Goal: Check status: Check status

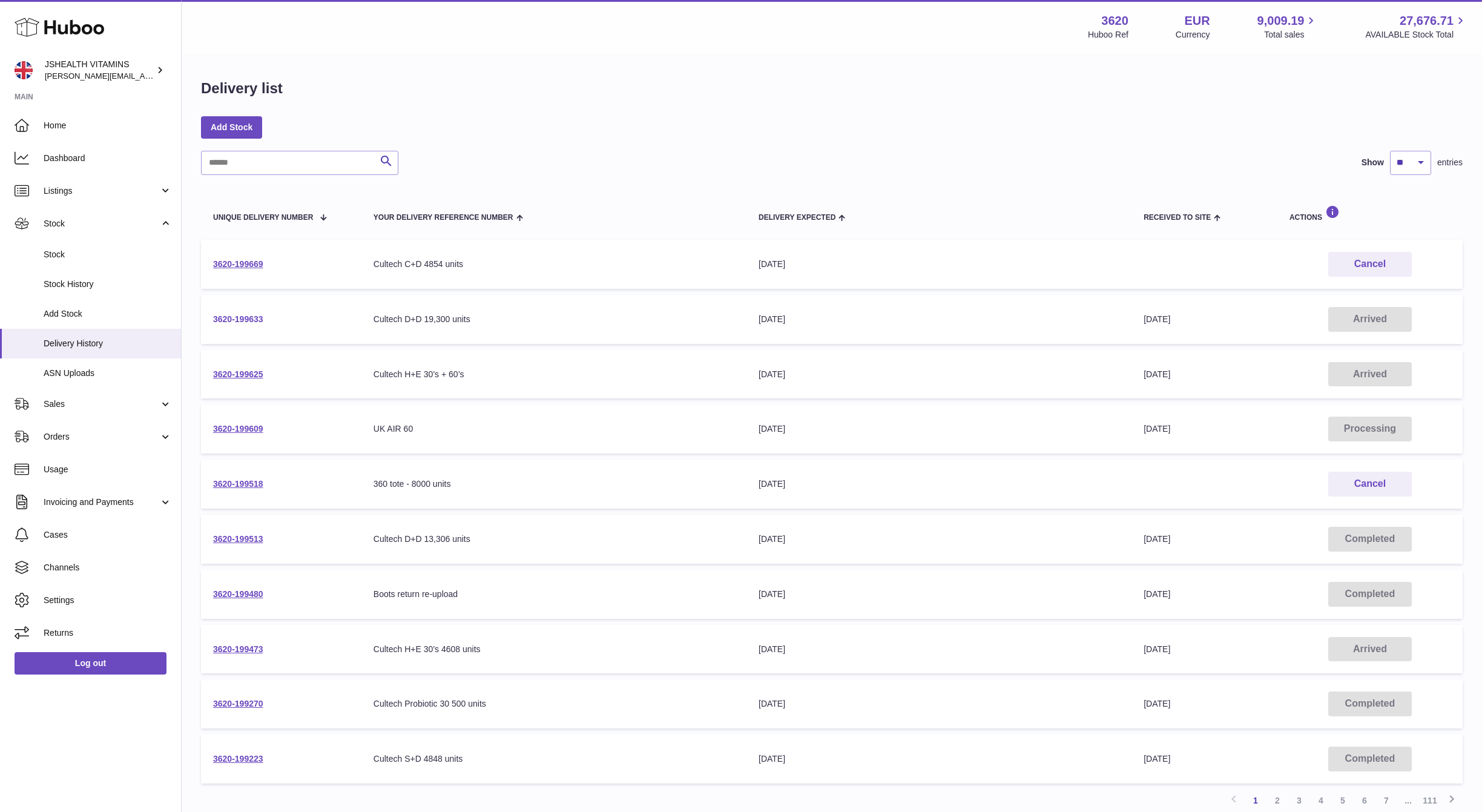
click at [252, 316] on link "3620-199633" at bounding box center [238, 319] width 50 height 9
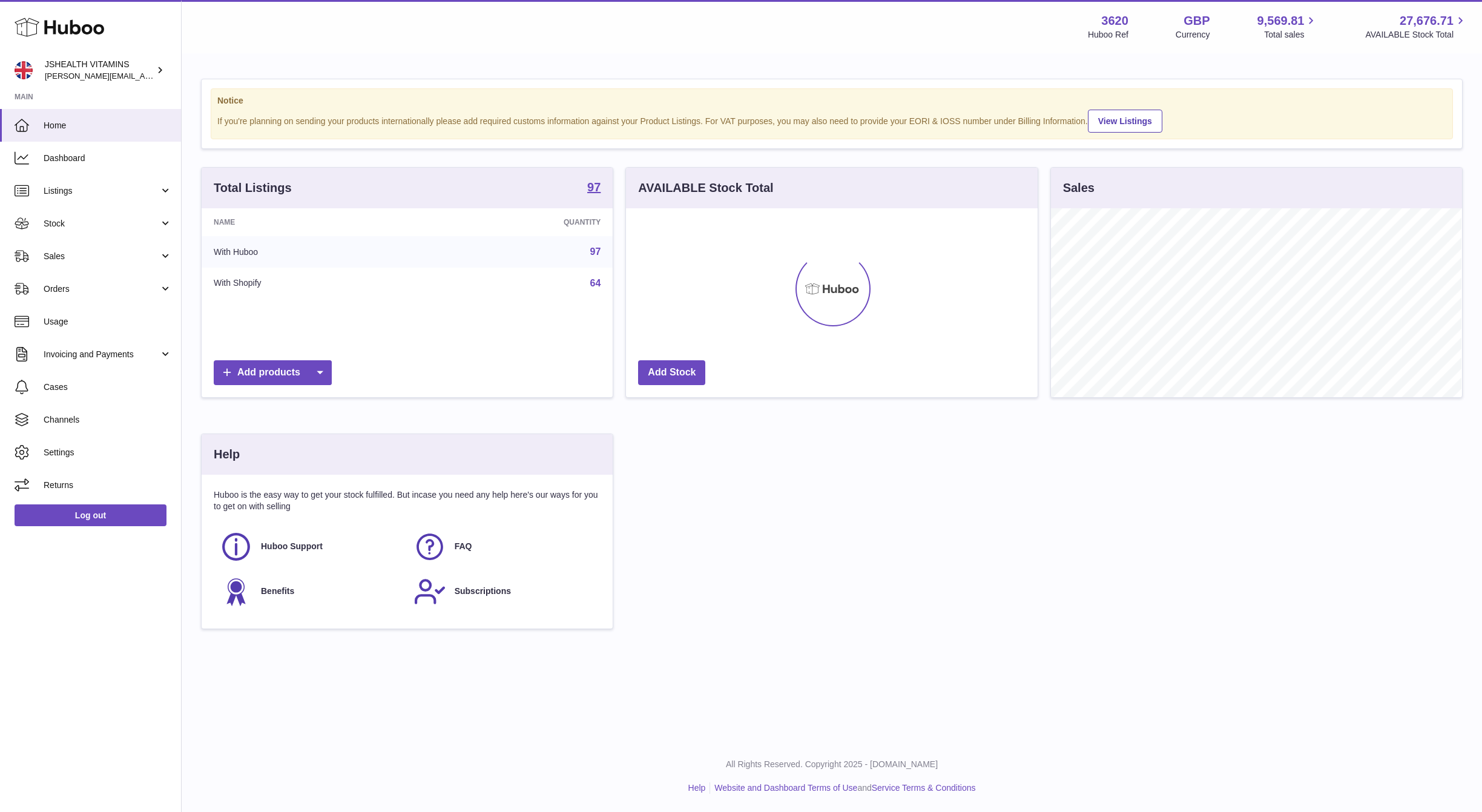
scroll to position [189, 410]
click at [66, 214] on link "Stock" at bounding box center [91, 223] width 181 height 32
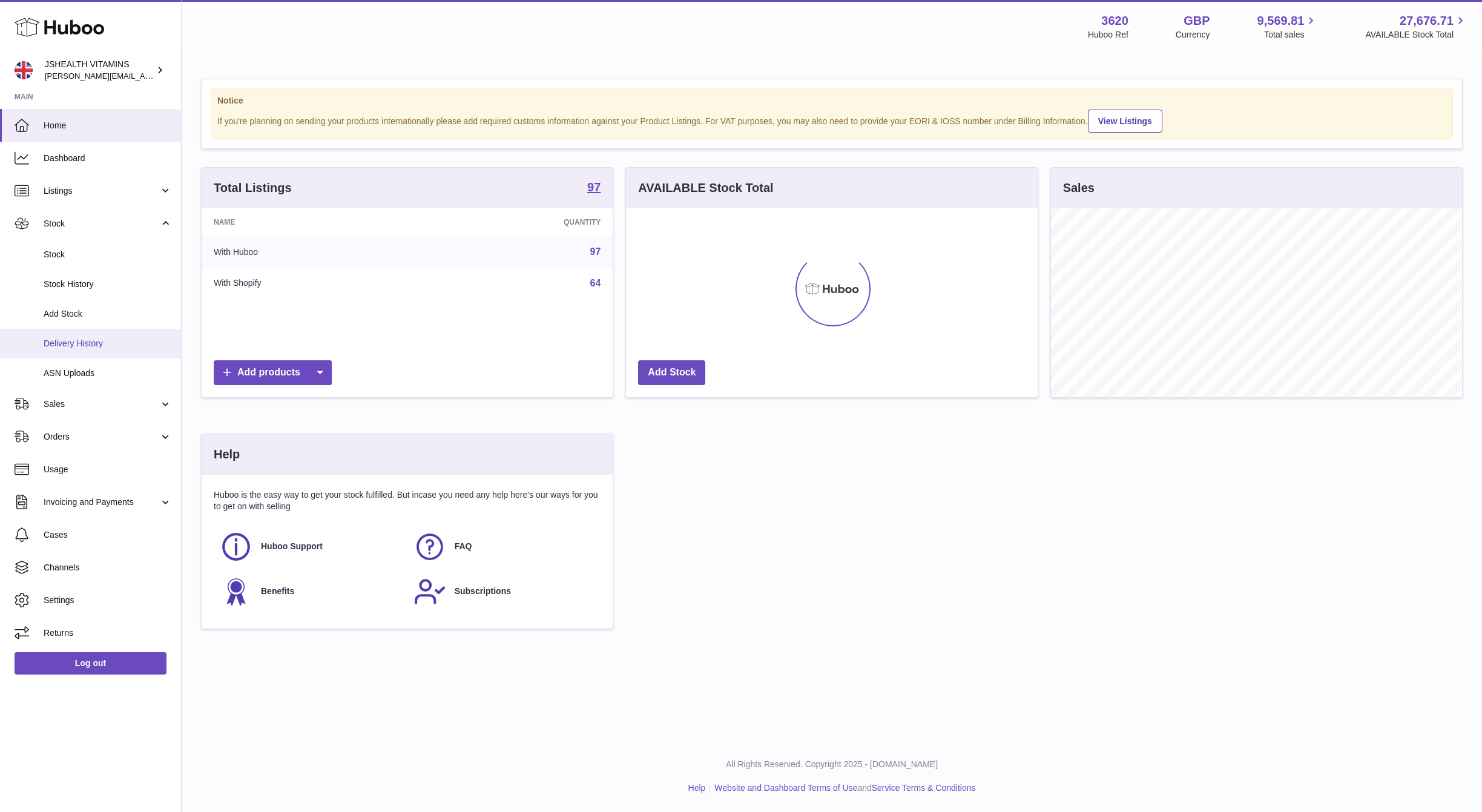
click at [90, 345] on span "Delivery History" at bounding box center [107, 343] width 128 height 11
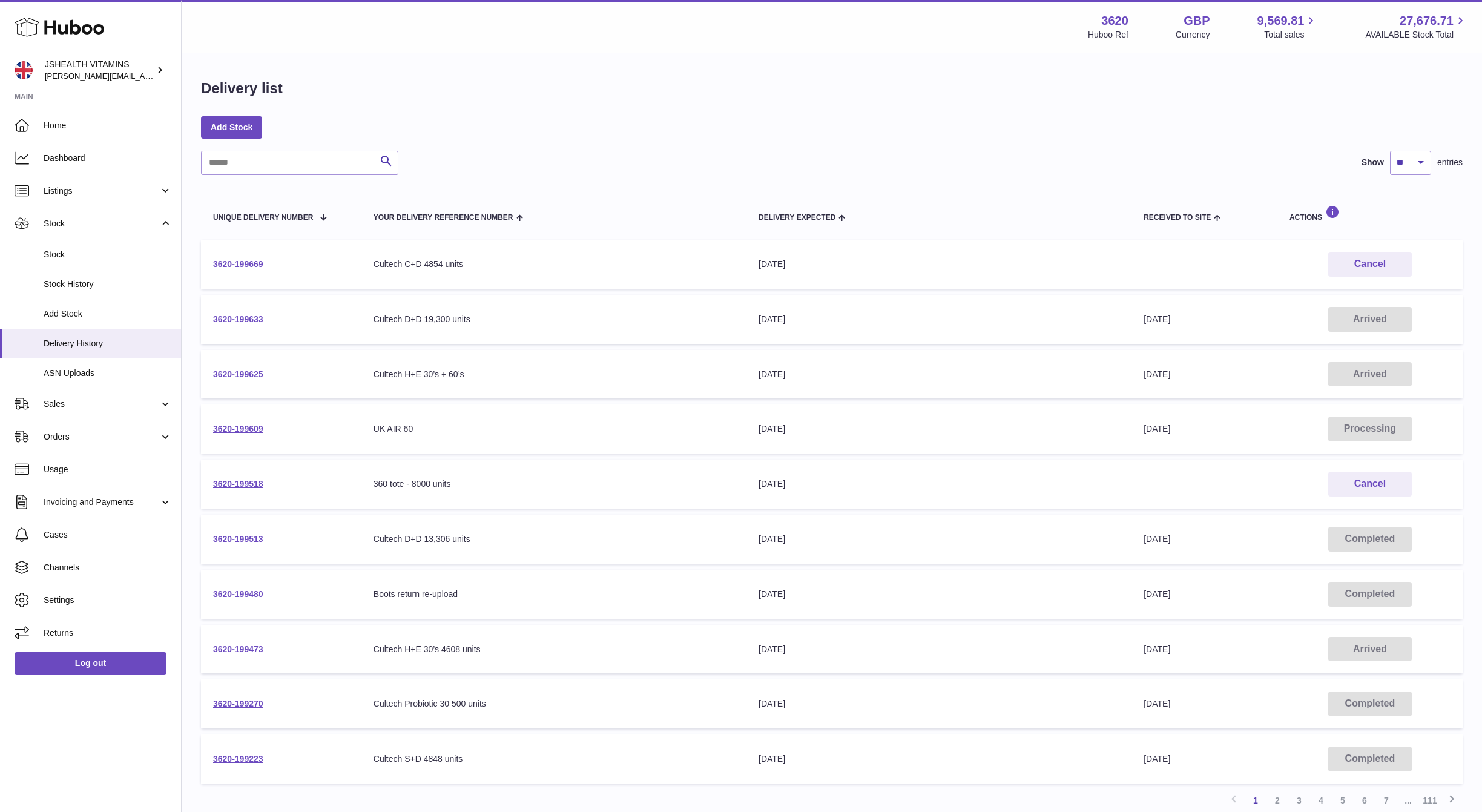
click at [247, 314] on link "3620-199633" at bounding box center [238, 319] width 50 height 9
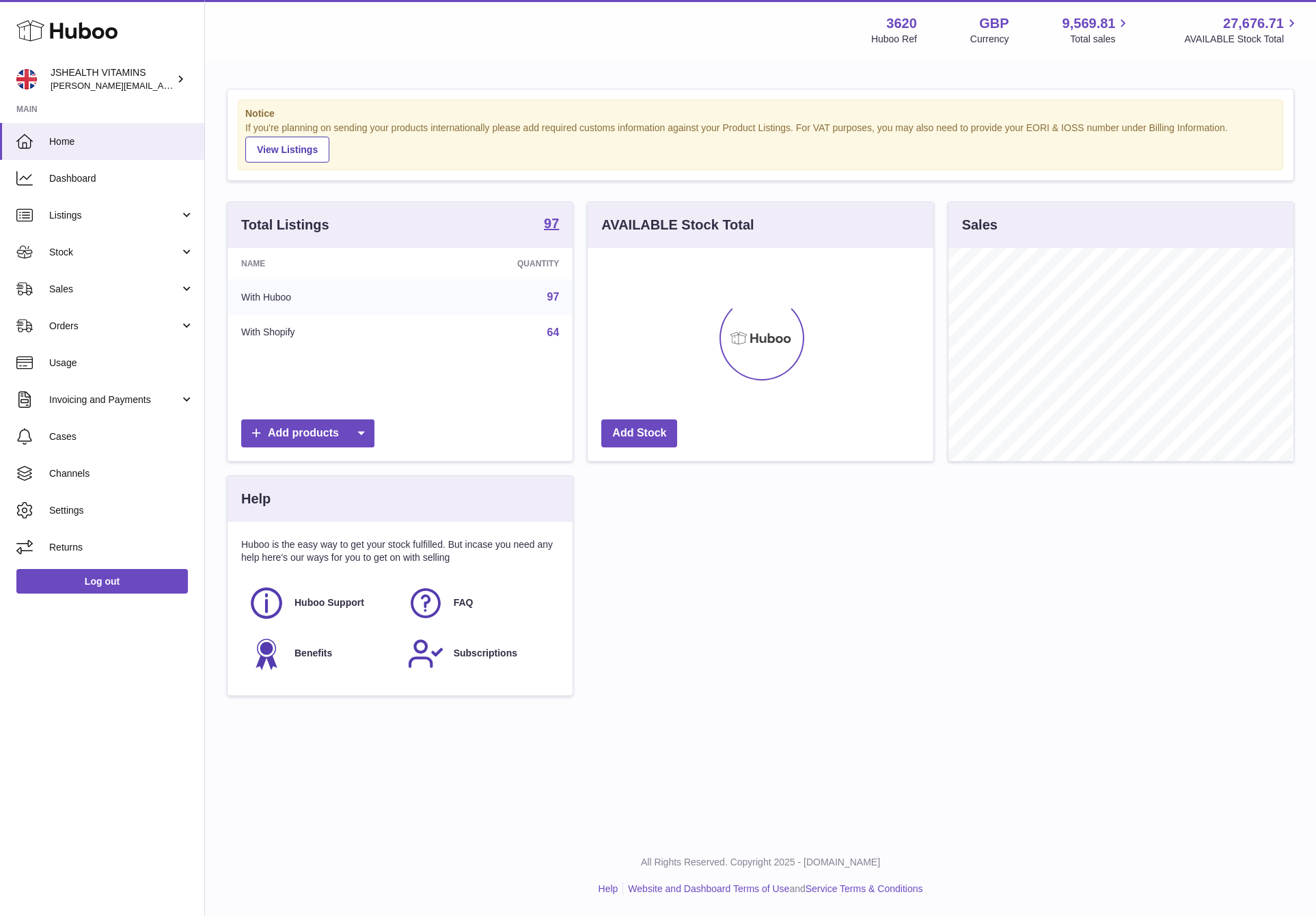
scroll to position [213, 344]
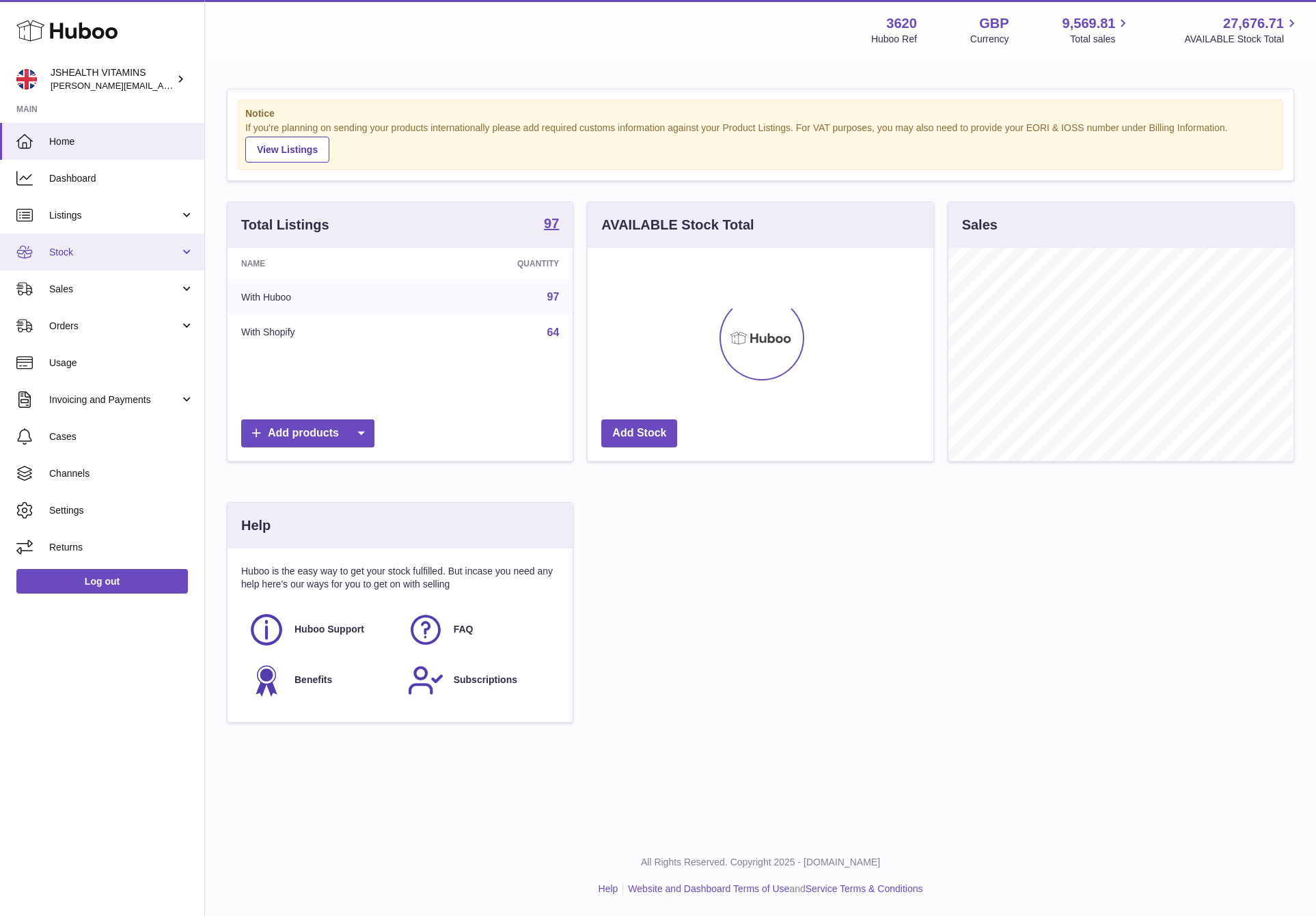
click at [106, 261] on link "Stock" at bounding box center [102, 252] width 204 height 37
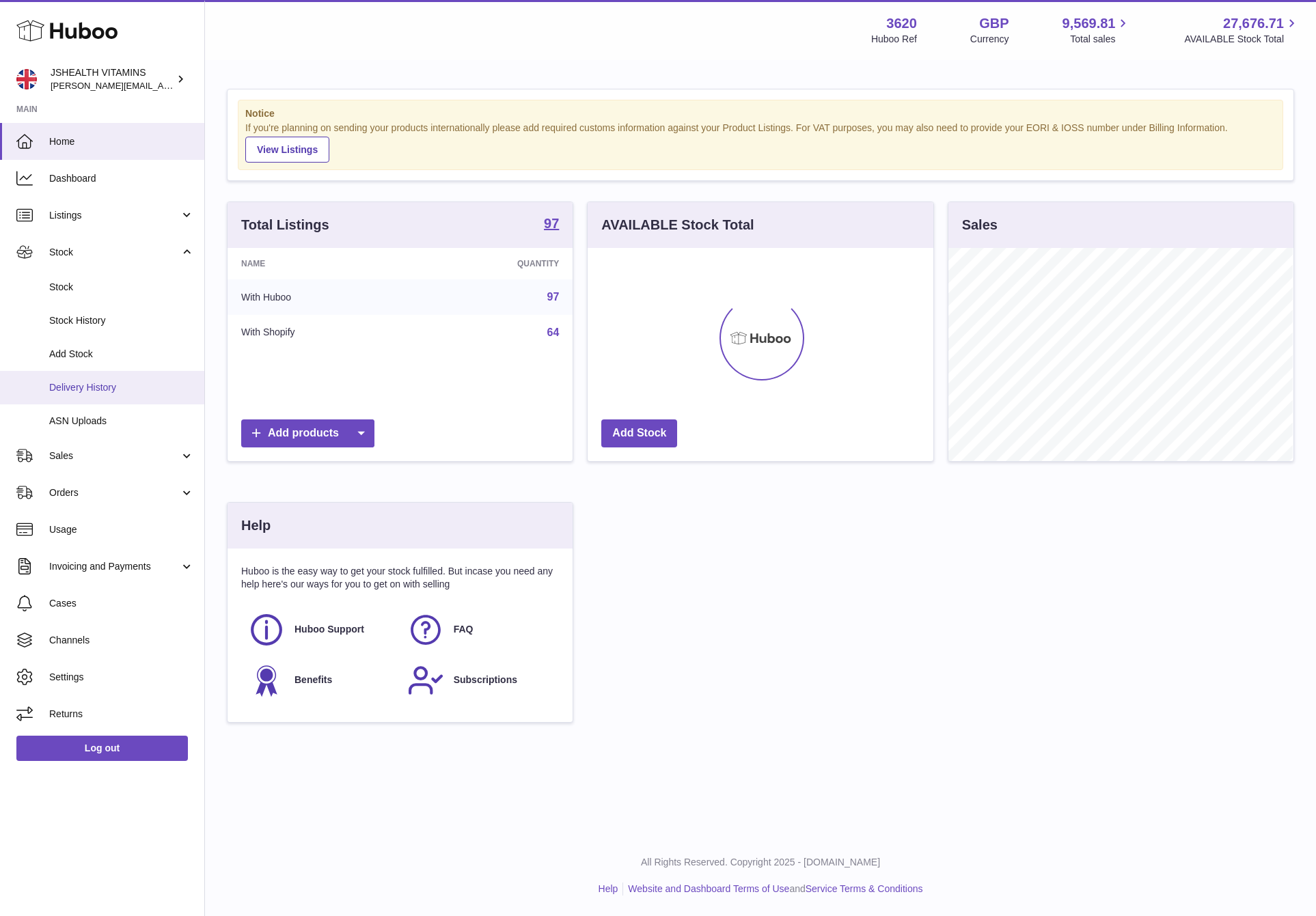
click at [127, 387] on span "Delivery History" at bounding box center [121, 387] width 145 height 13
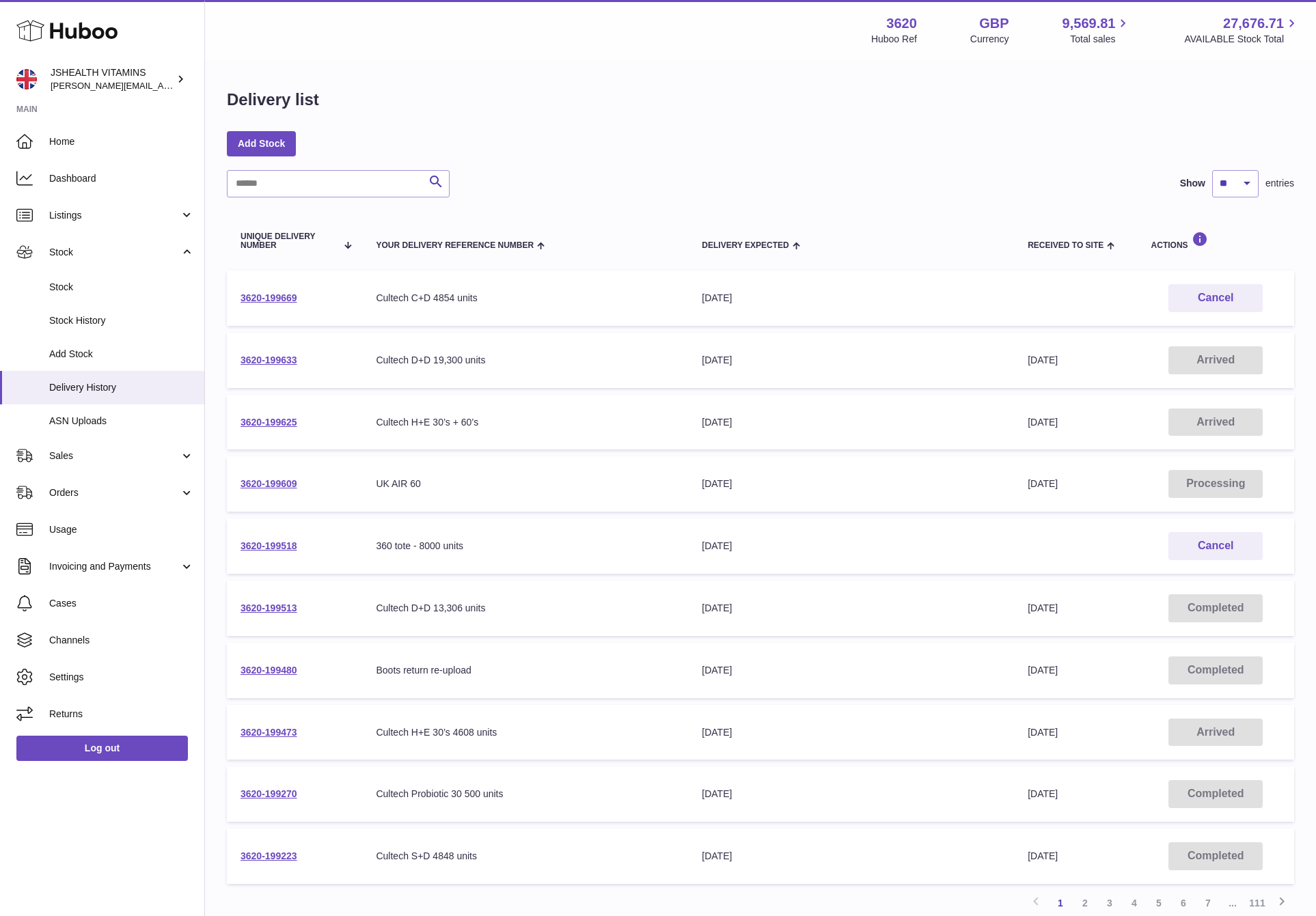
scroll to position [109, 0]
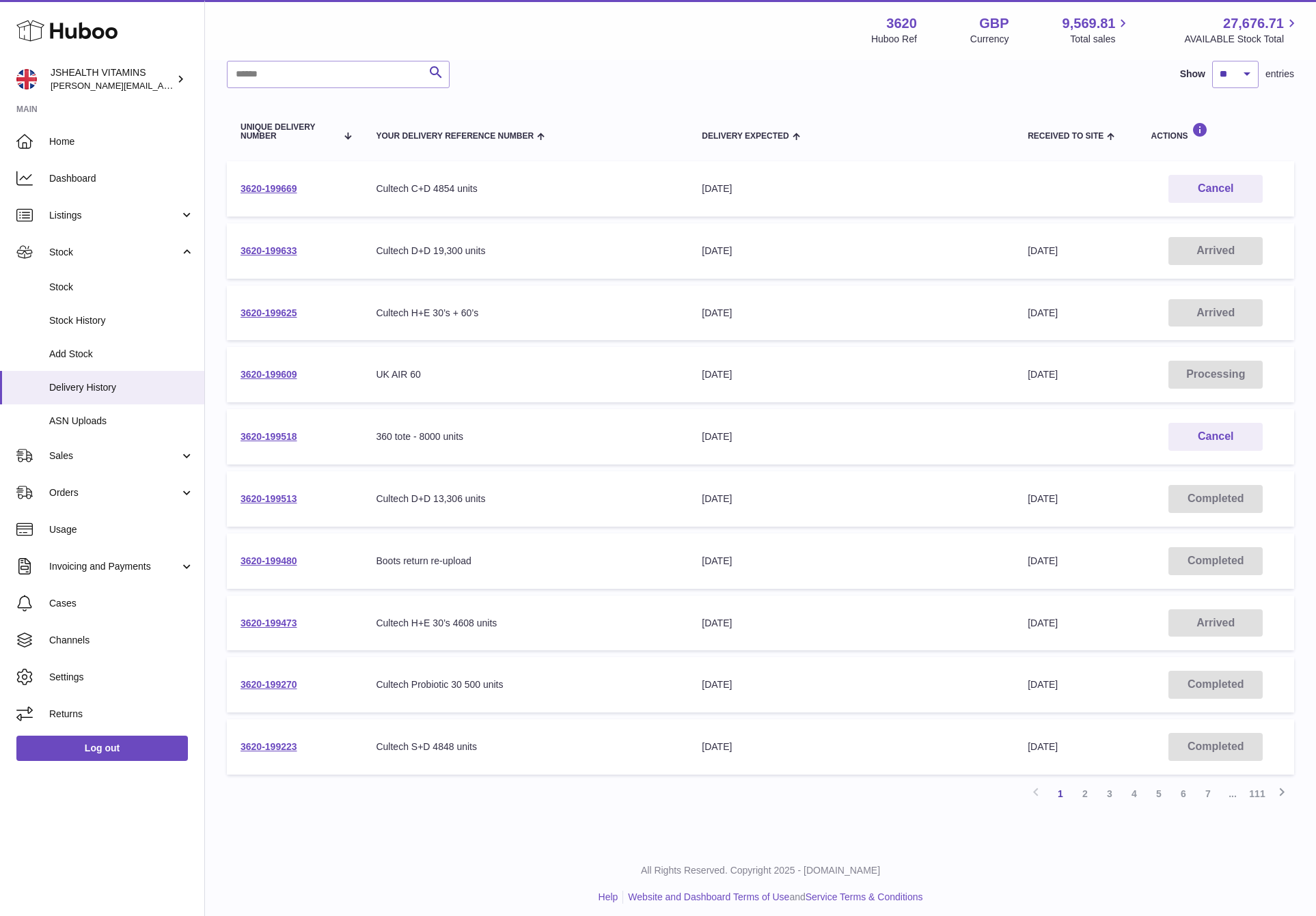
click at [921, 50] on div "Menu Huboo 3620 Huboo Ref GBP Currency 9,569.81 Total sales 27,676.71 AVAILABLE…" at bounding box center [761, 30] width 1111 height 60
